Goal: Find contact information: Find contact information

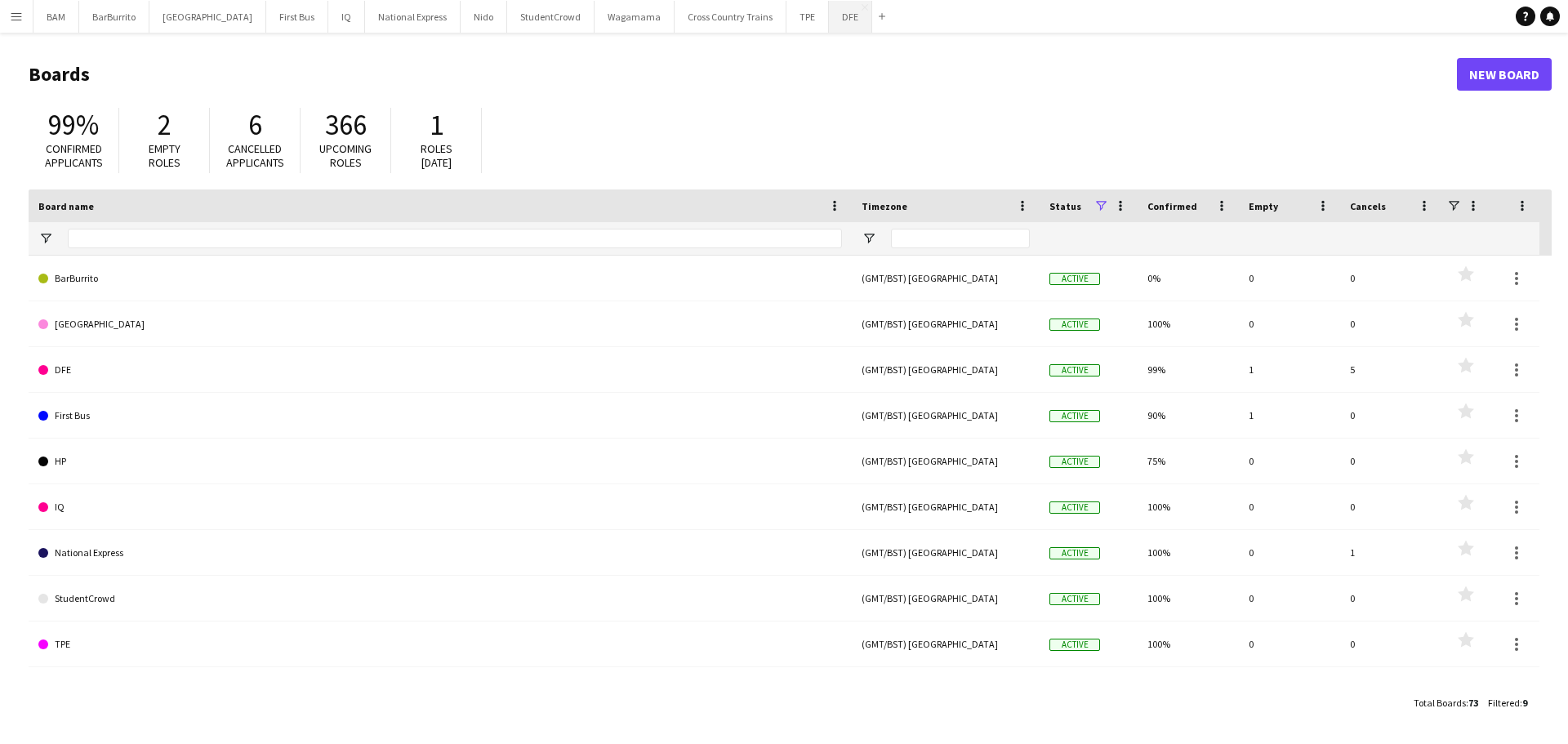
click at [829, 20] on button "DFE Close" at bounding box center [851, 17] width 44 height 32
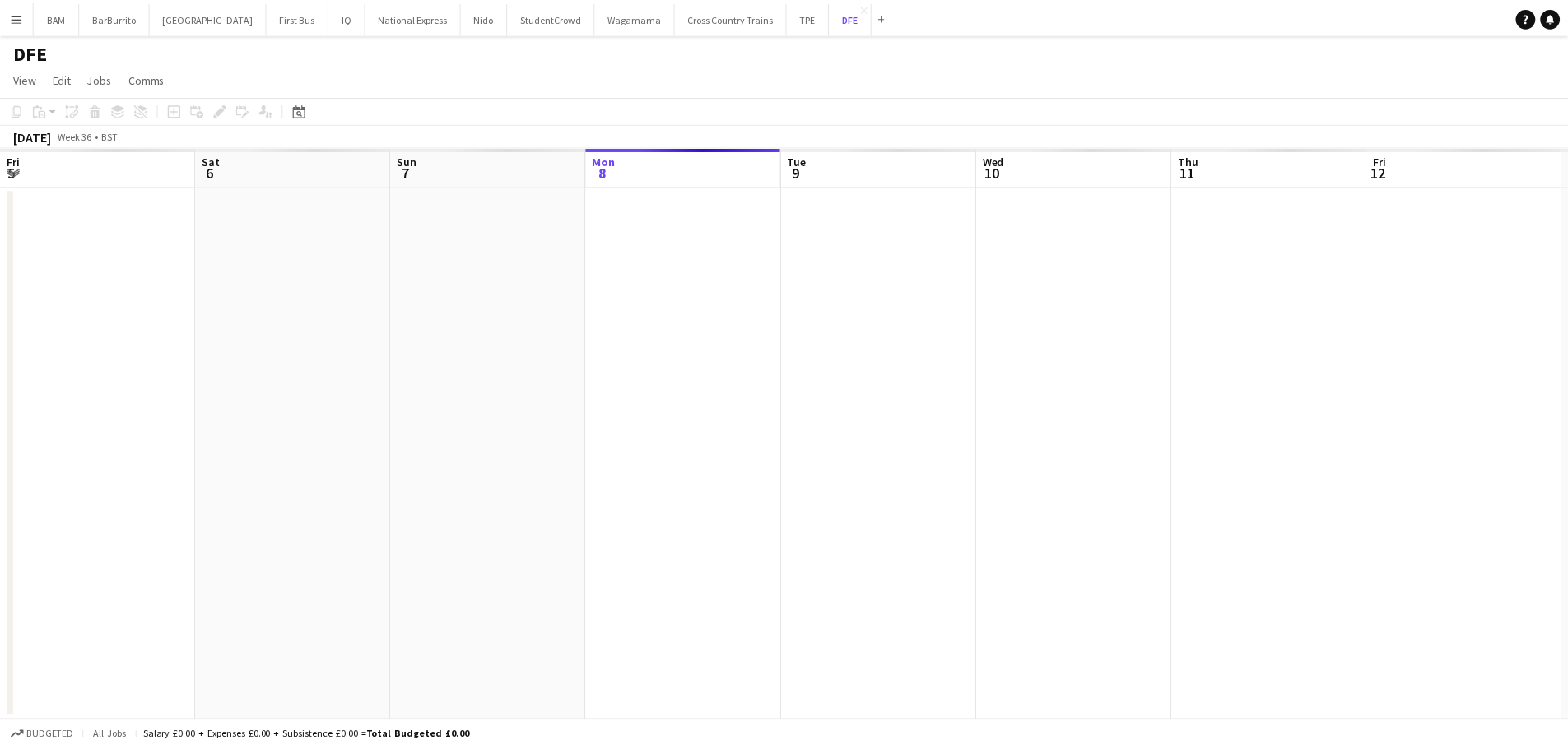
scroll to position [0, 394]
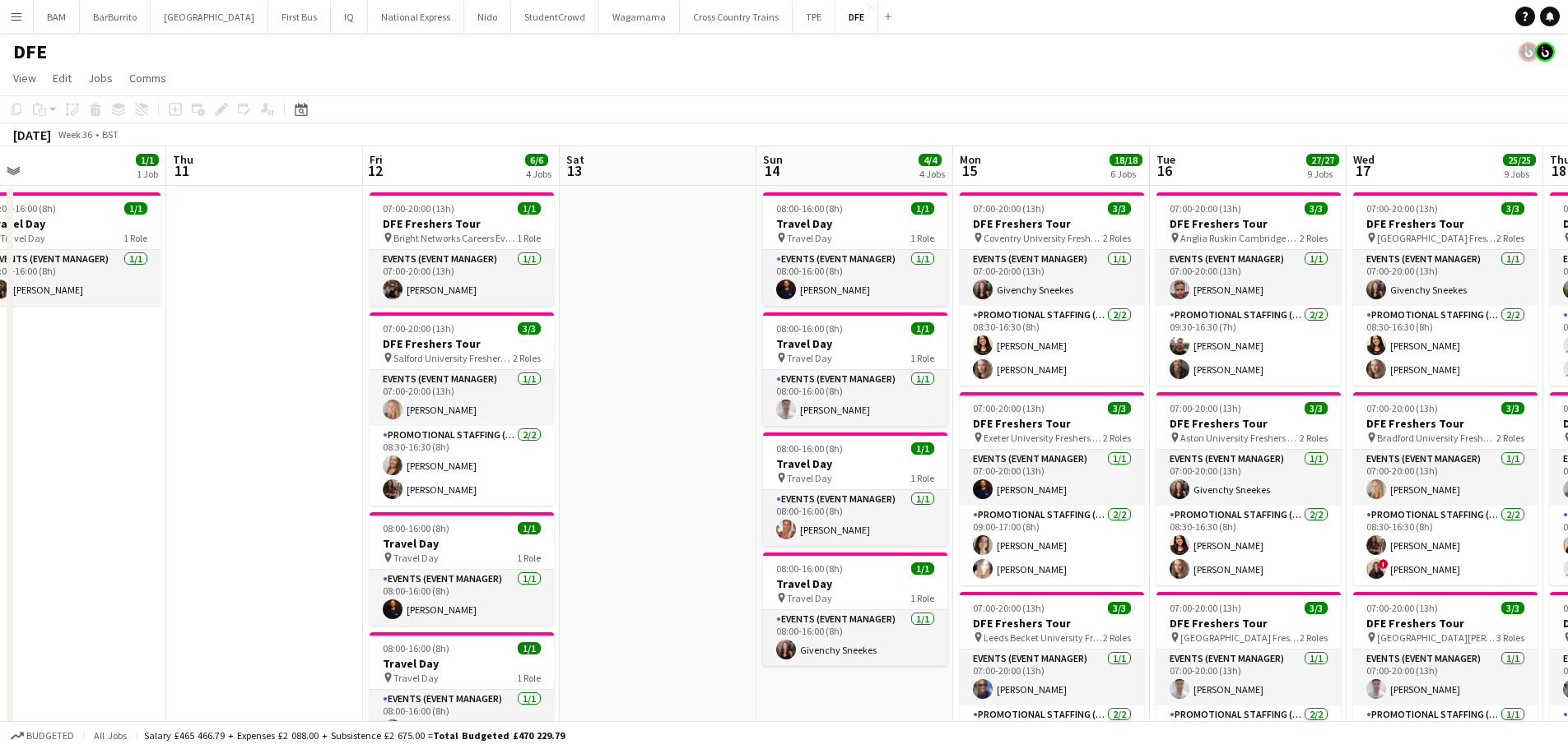
drag, startPoint x: 573, startPoint y: 304, endPoint x: 376, endPoint y: 305, distance: 197.0
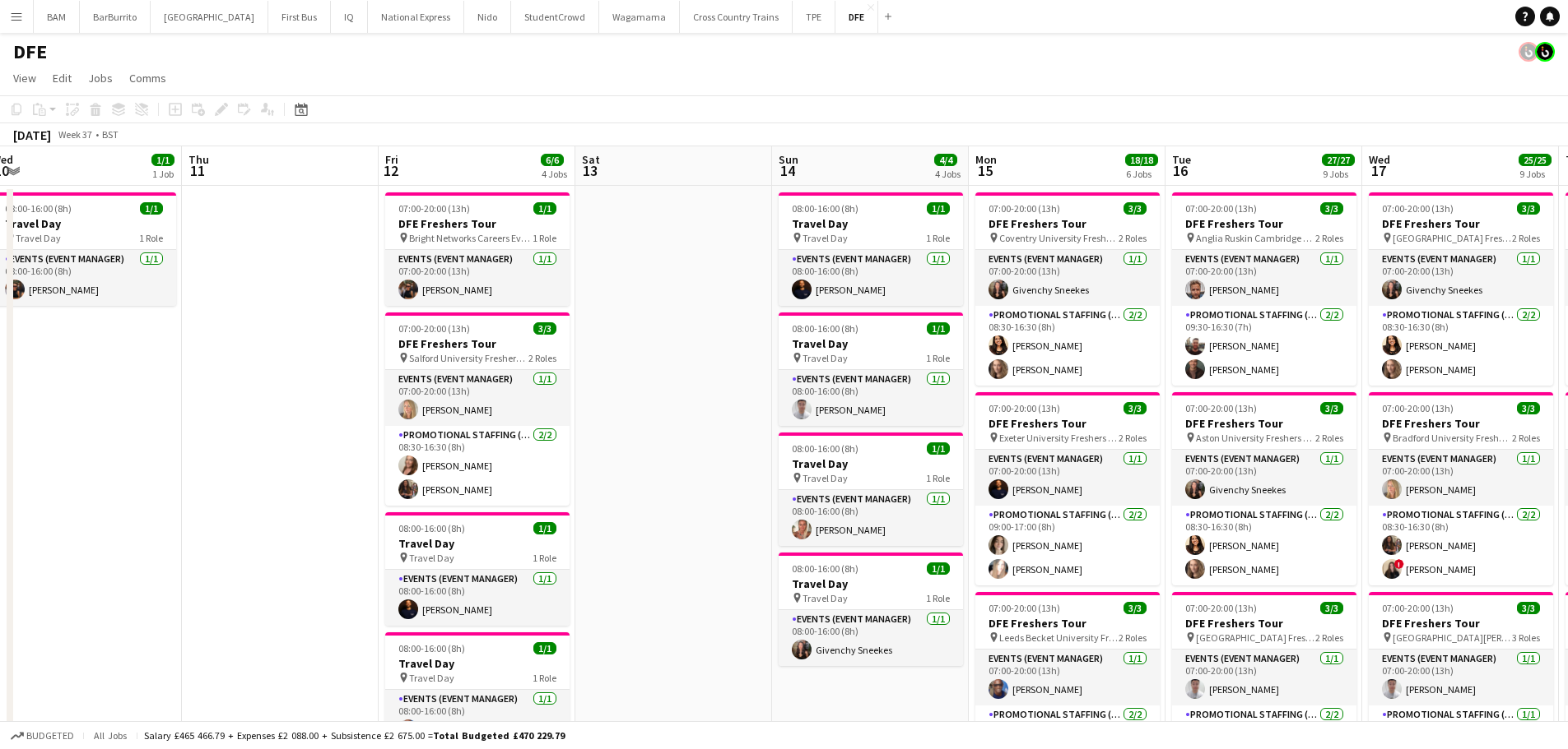
scroll to position [0, 532]
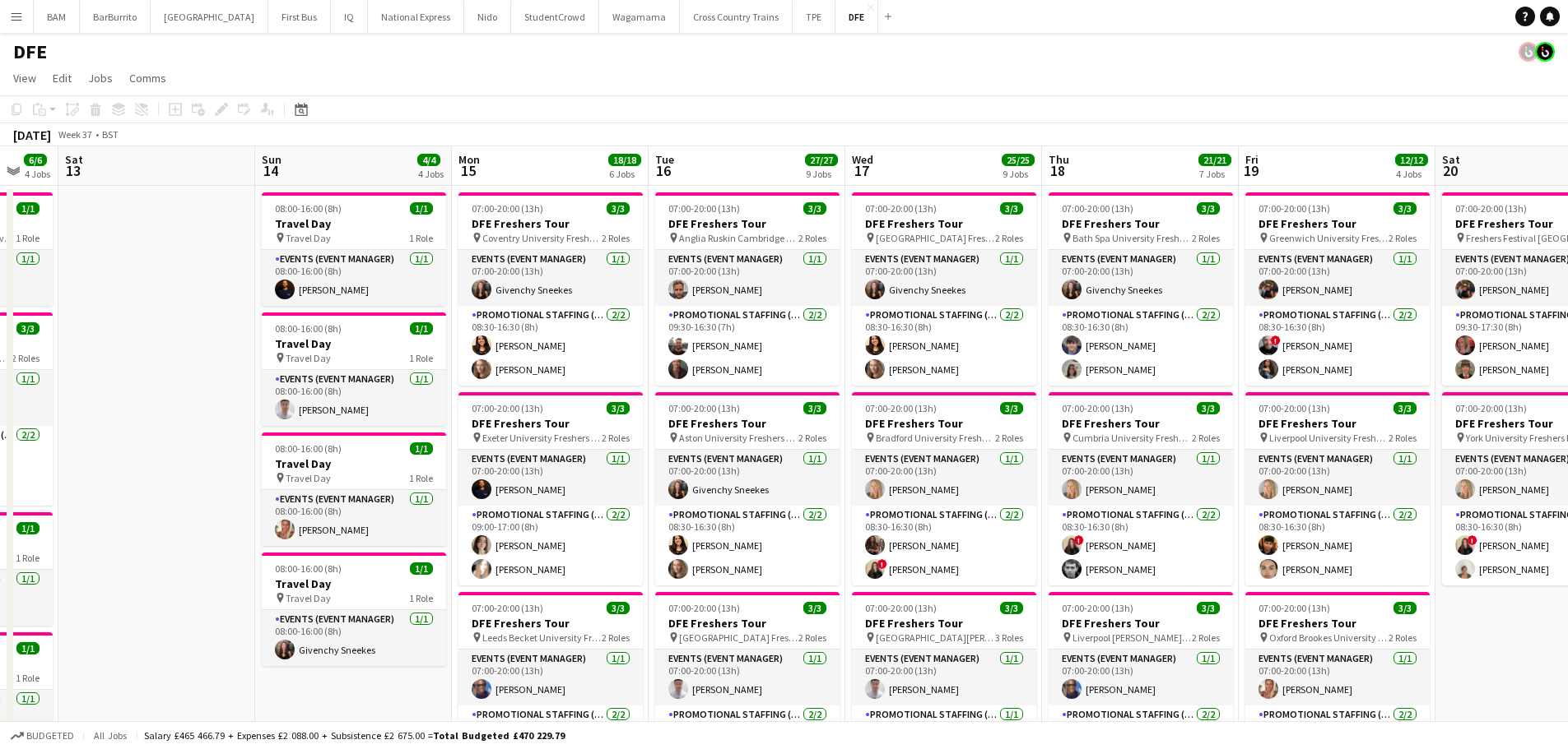
drag, startPoint x: 860, startPoint y: 314, endPoint x: 488, endPoint y: 301, distance: 372.2
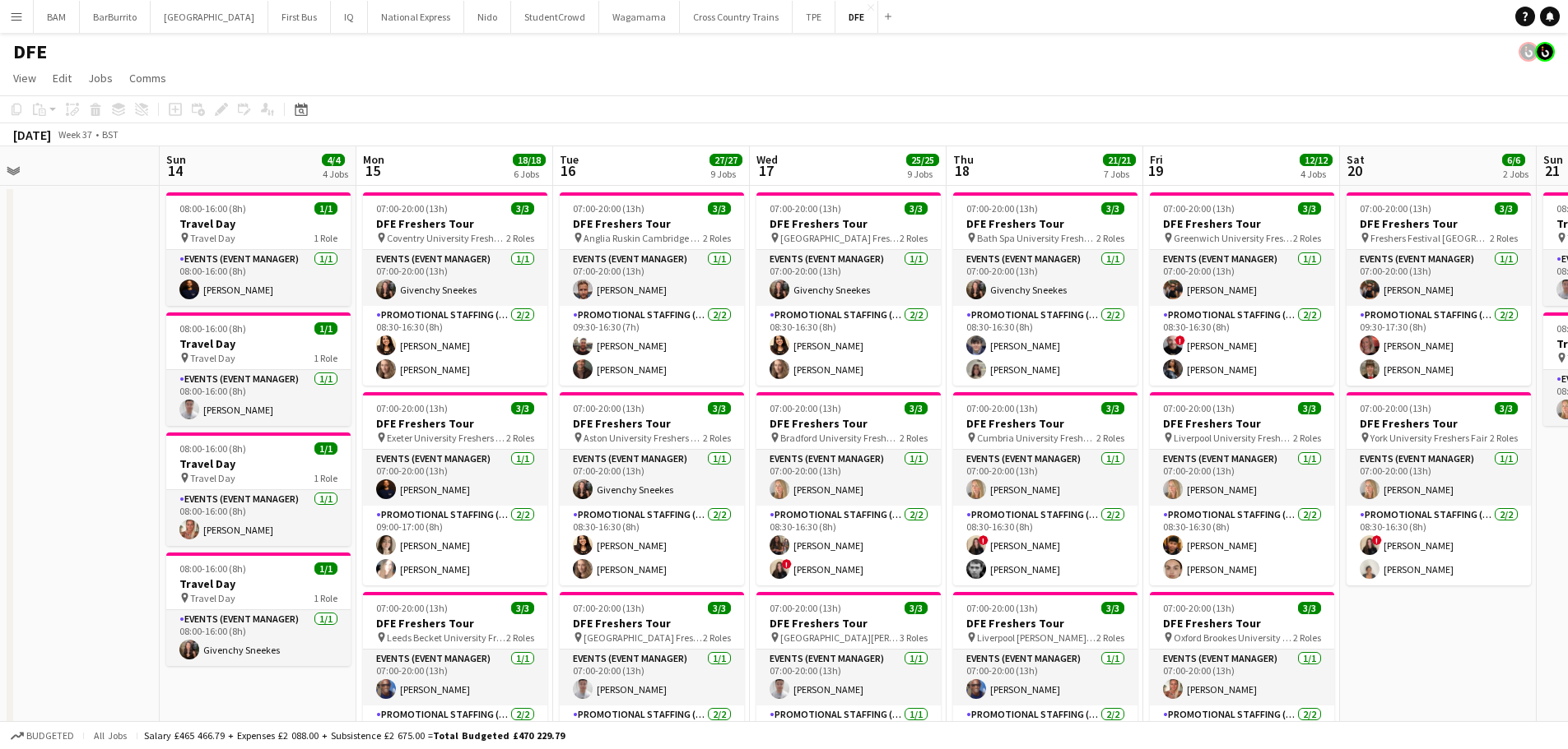
drag, startPoint x: 1103, startPoint y: 288, endPoint x: 1008, endPoint y: 293, distance: 95.1
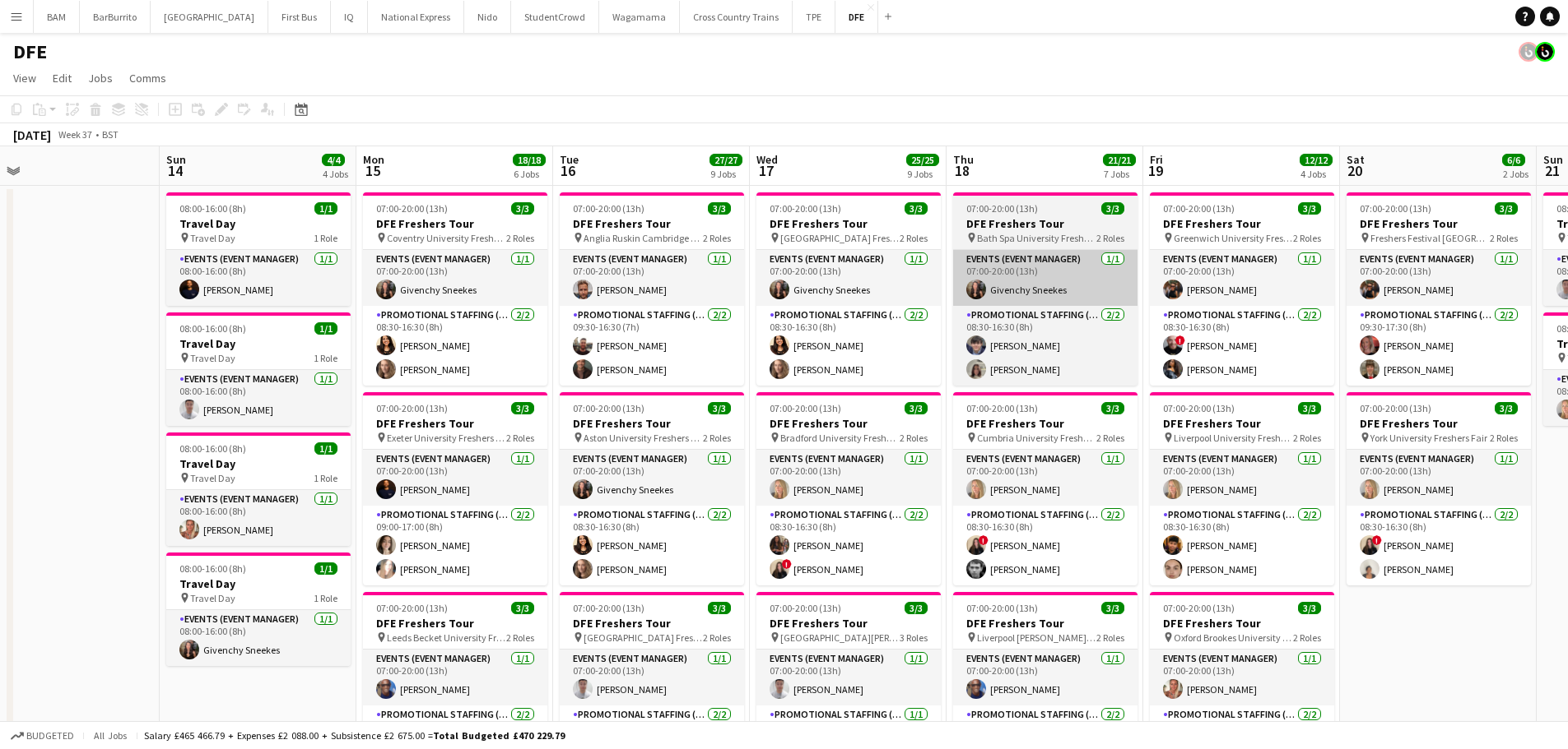
drag, startPoint x: 905, startPoint y: 294, endPoint x: 1087, endPoint y: 283, distance: 182.3
click at [905, 294] on app-card-role "Events (Event Manager) [DATE] 07:00-20:00 (13h) Givenchy Sneekes" at bounding box center [848, 278] width 184 height 56
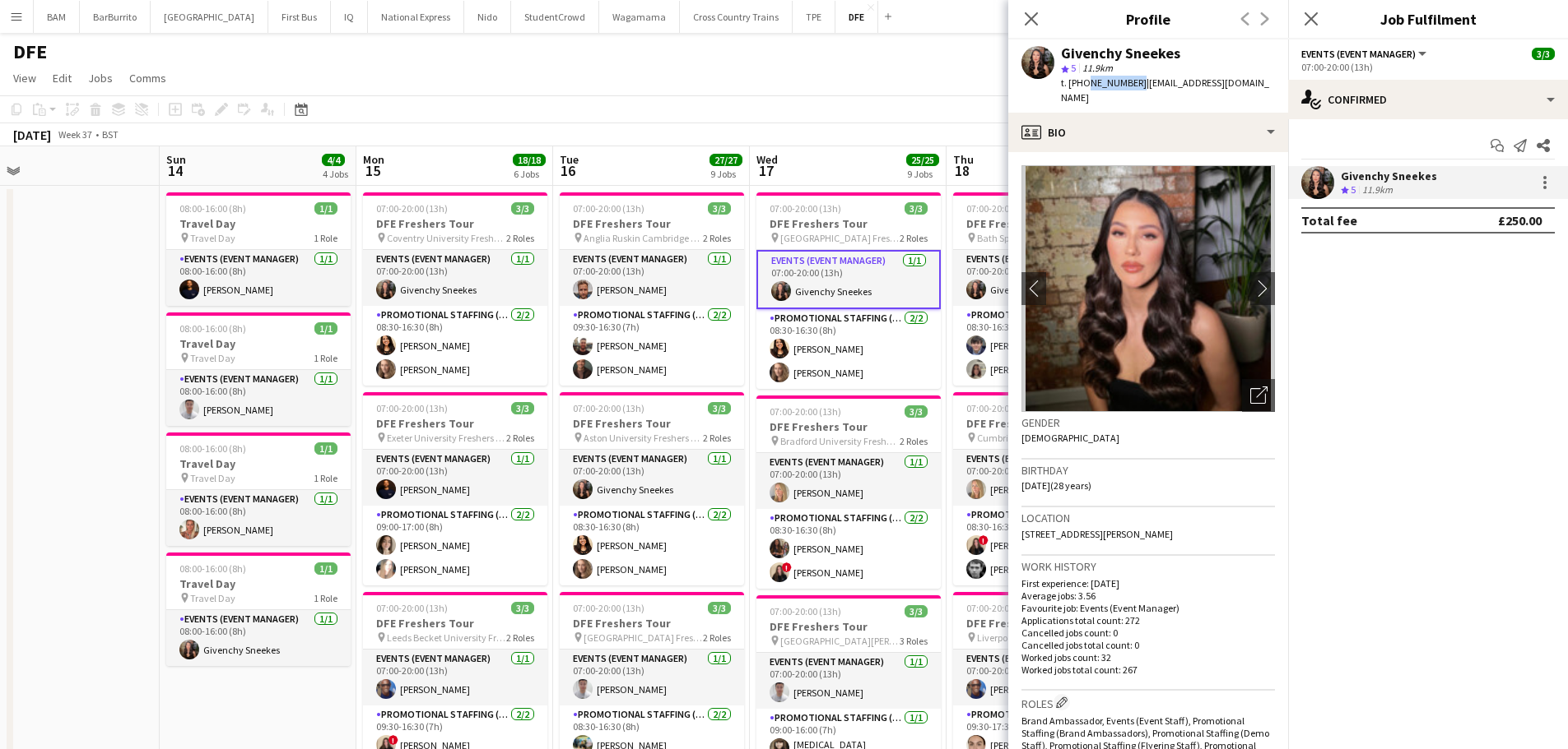
drag, startPoint x: 1082, startPoint y: 84, endPoint x: 1132, endPoint y: 87, distance: 50.1
click at [1132, 87] on span "t. [PHONE_NUMBER]" at bounding box center [1103, 83] width 85 height 13
copy span "7377739332"
